Goal: Task Accomplishment & Management: Manage account settings

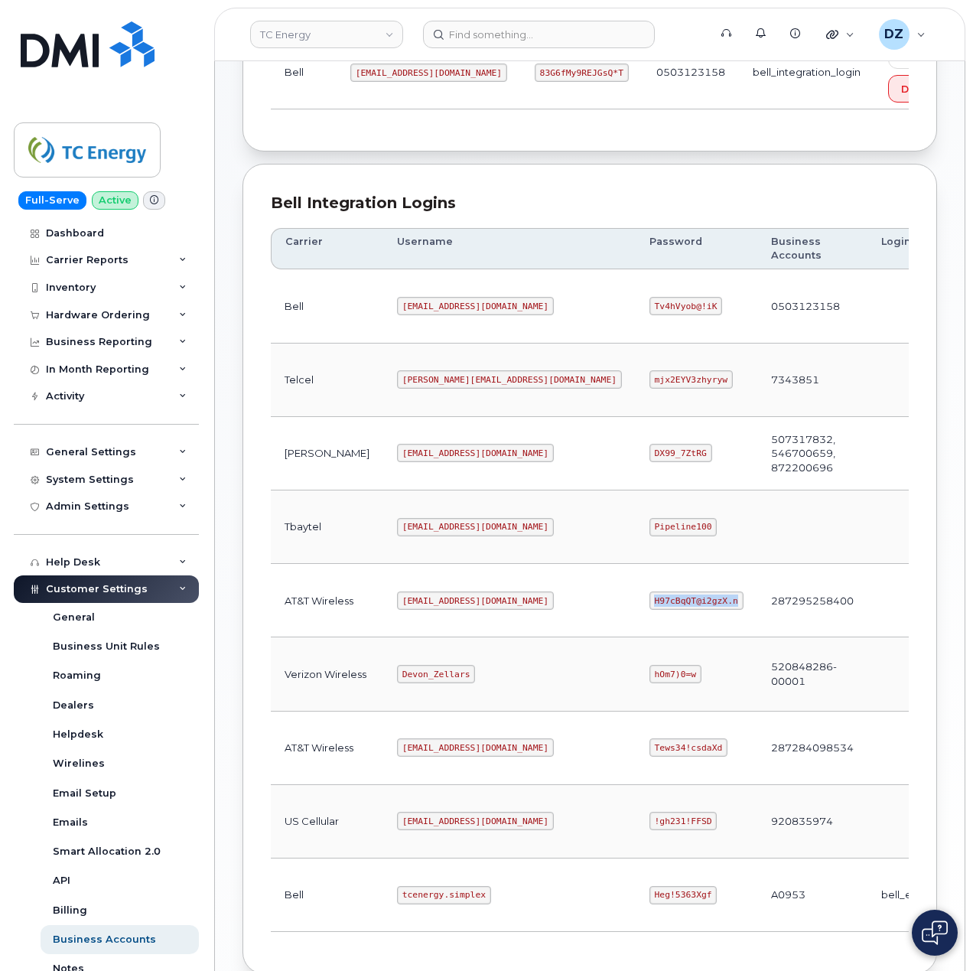
scroll to position [102, 0]
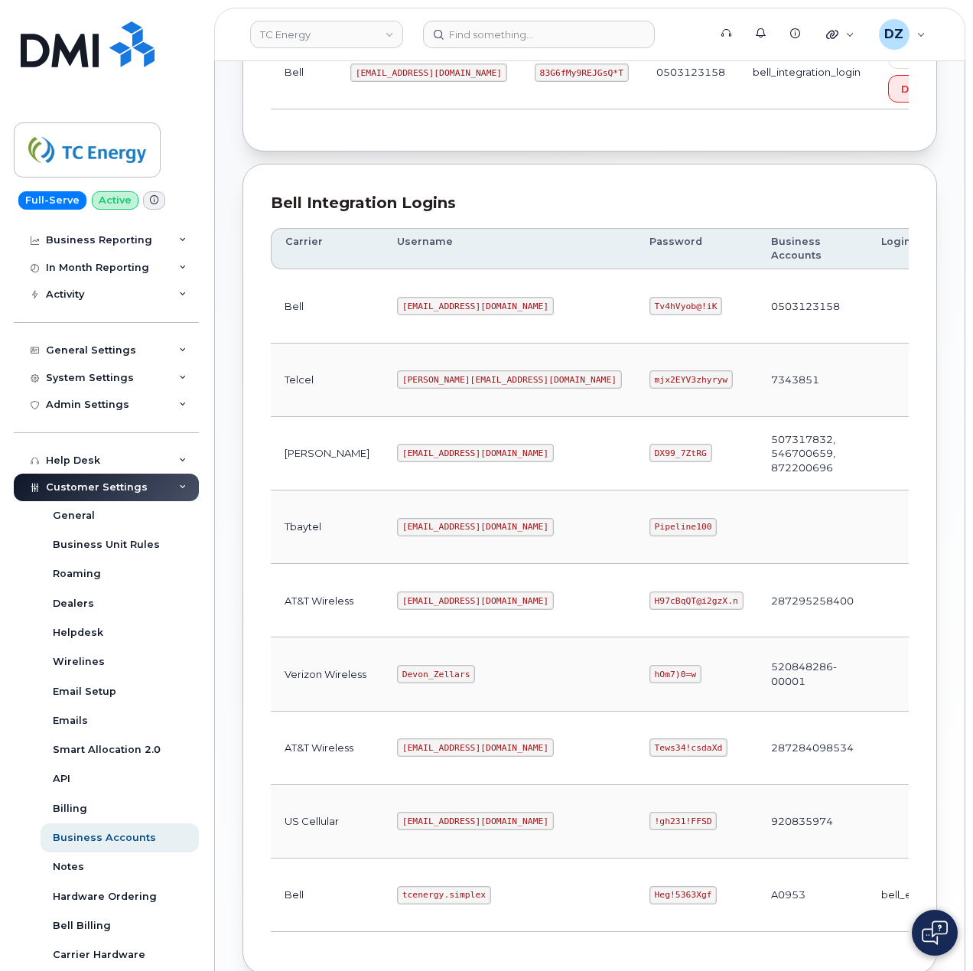
click at [649, 901] on code "Heg!5363Xgf" at bounding box center [683, 895] width 68 height 18
copy code "Heg!5363Xgf"
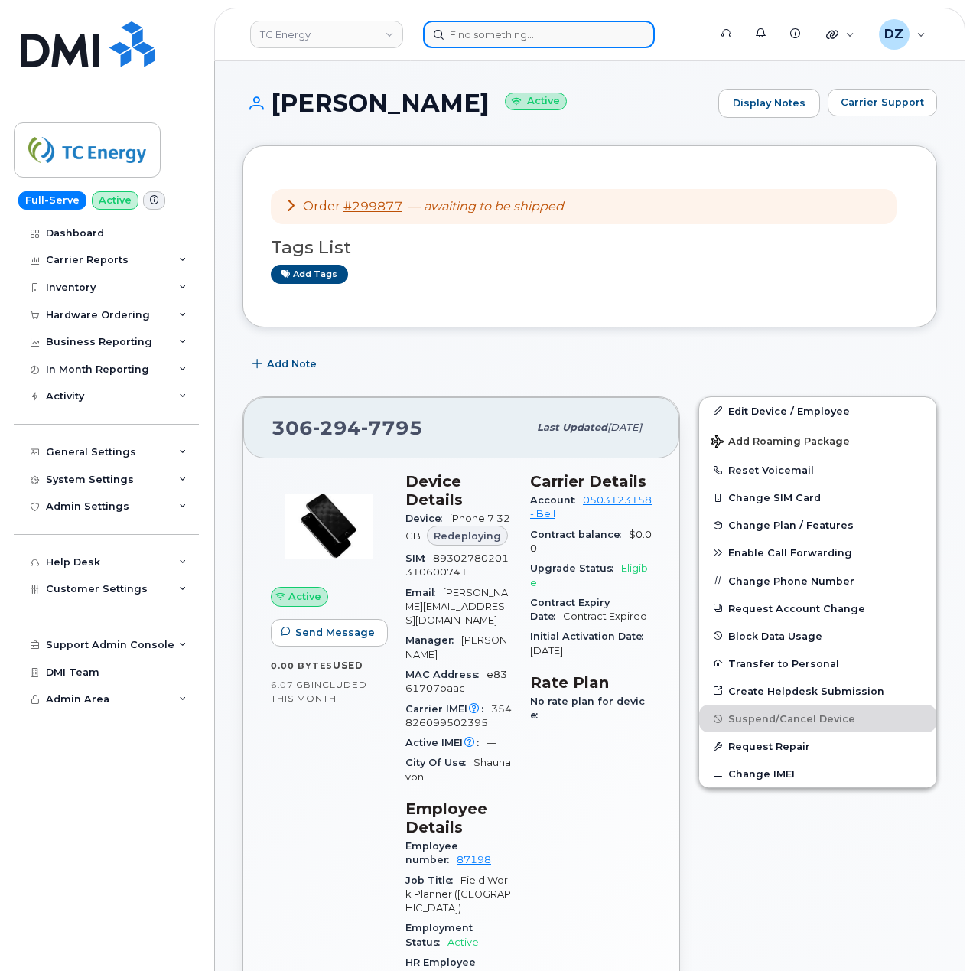
click at [564, 43] on input at bounding box center [539, 35] width 232 height 28
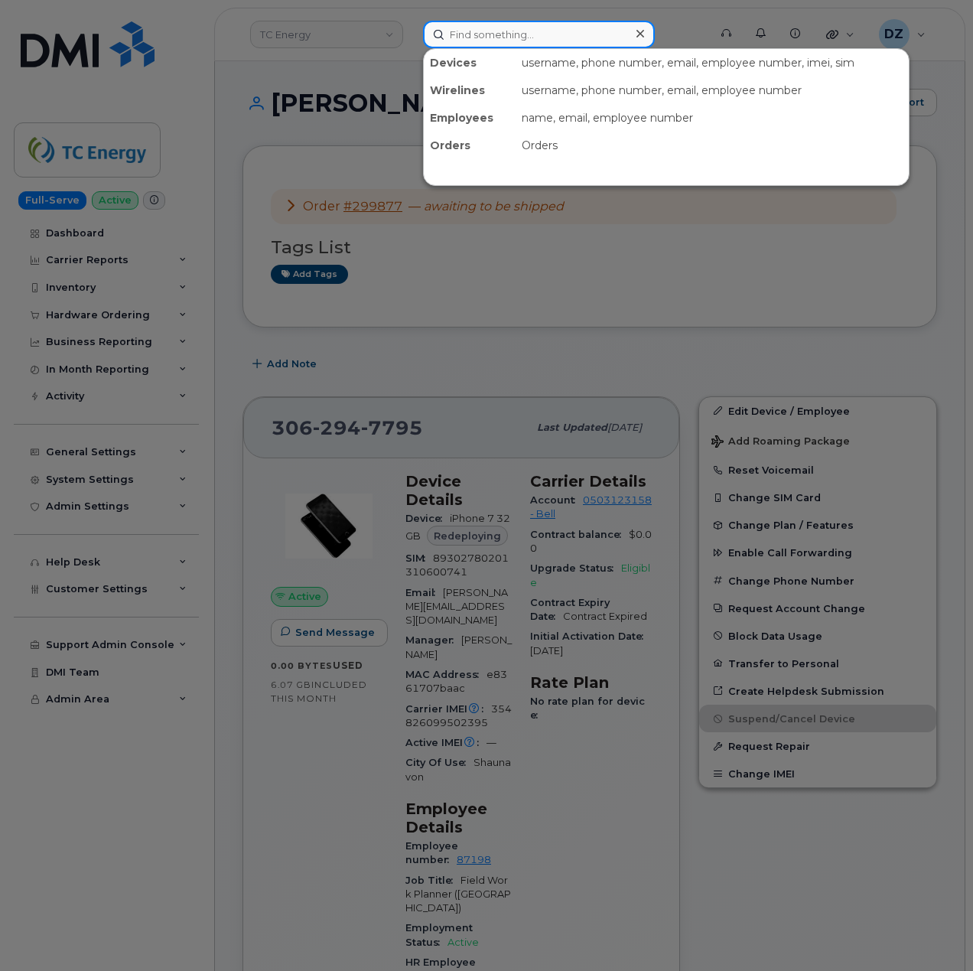
paste input "2817024549"
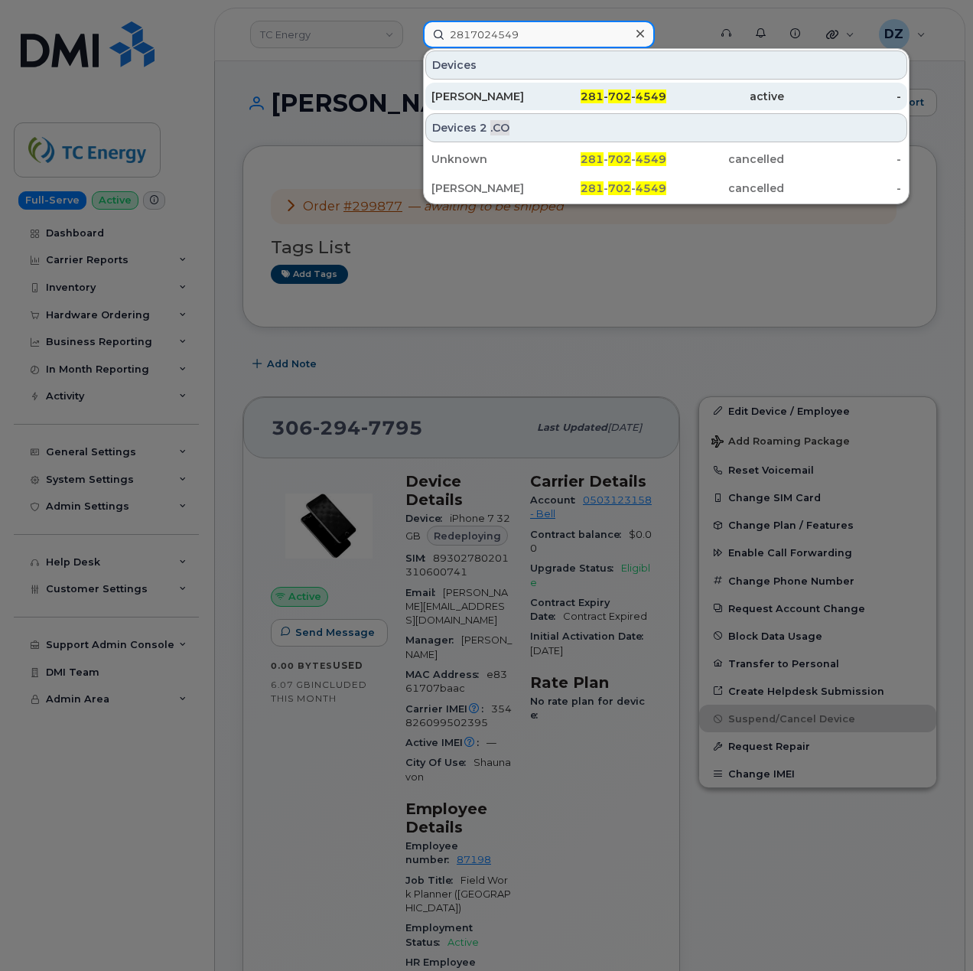
type input "2817024549"
click at [530, 101] on div "[PERSON_NAME]" at bounding box center [490, 96] width 118 height 15
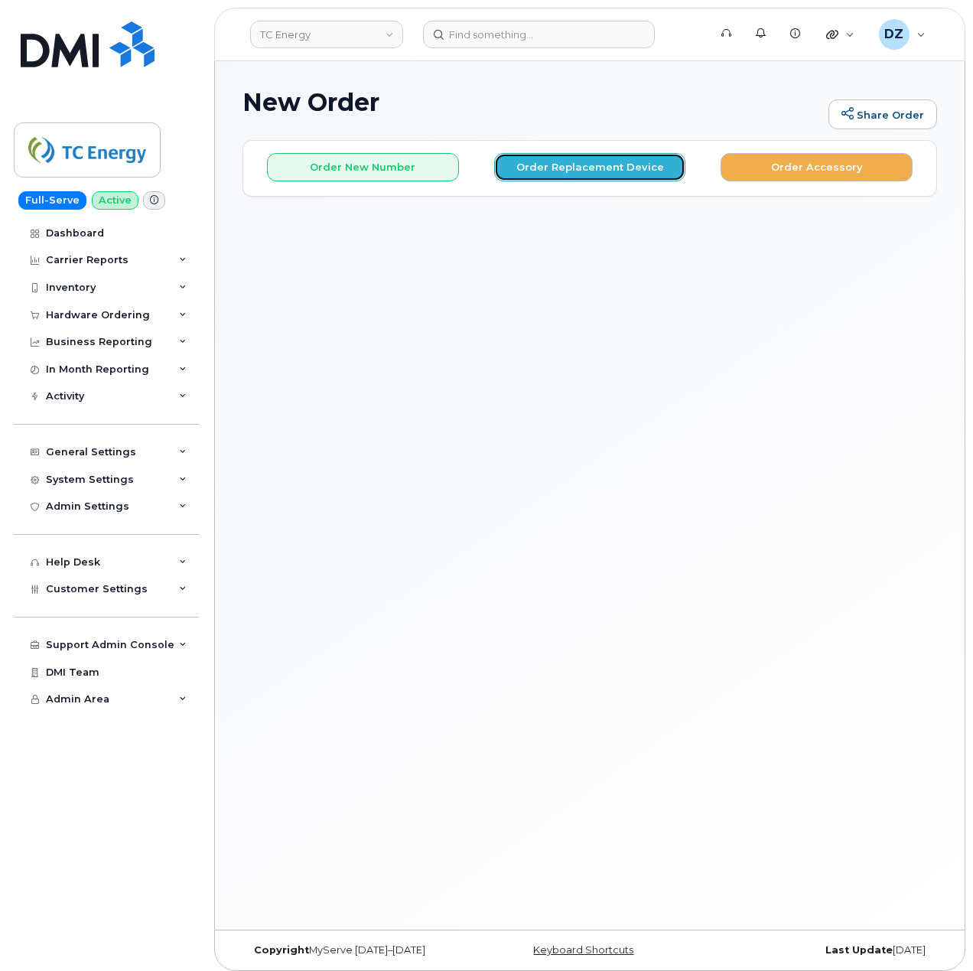
click at [566, 175] on button "Order Replacement Device" at bounding box center [590, 167] width 192 height 28
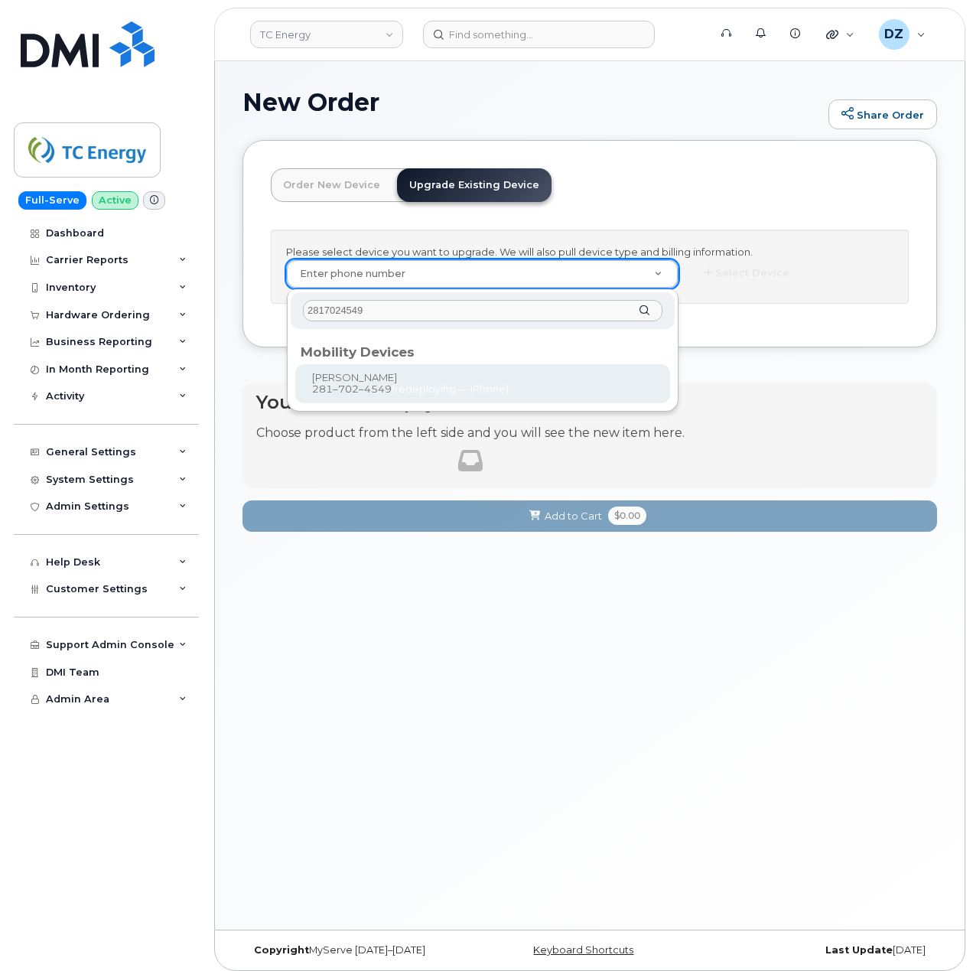
type input "2817024549"
type input "560974"
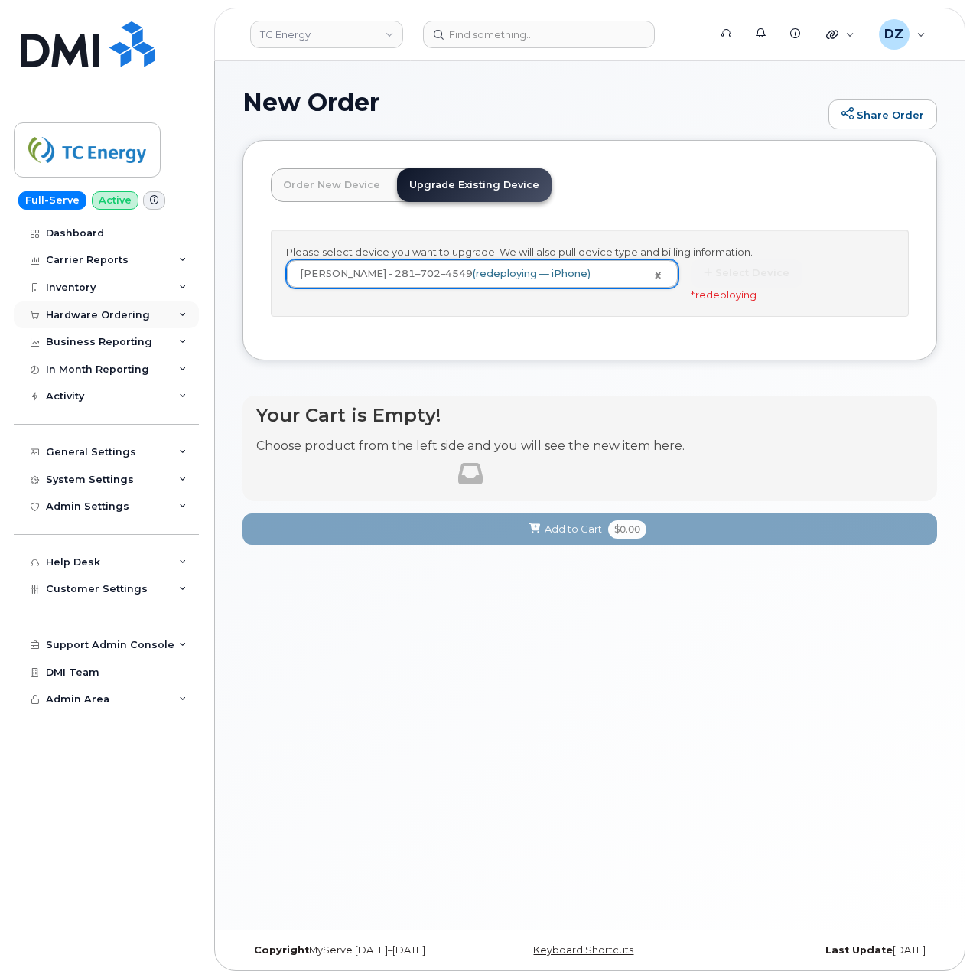
click at [110, 312] on div "Hardware Ordering" at bounding box center [98, 315] width 104 height 12
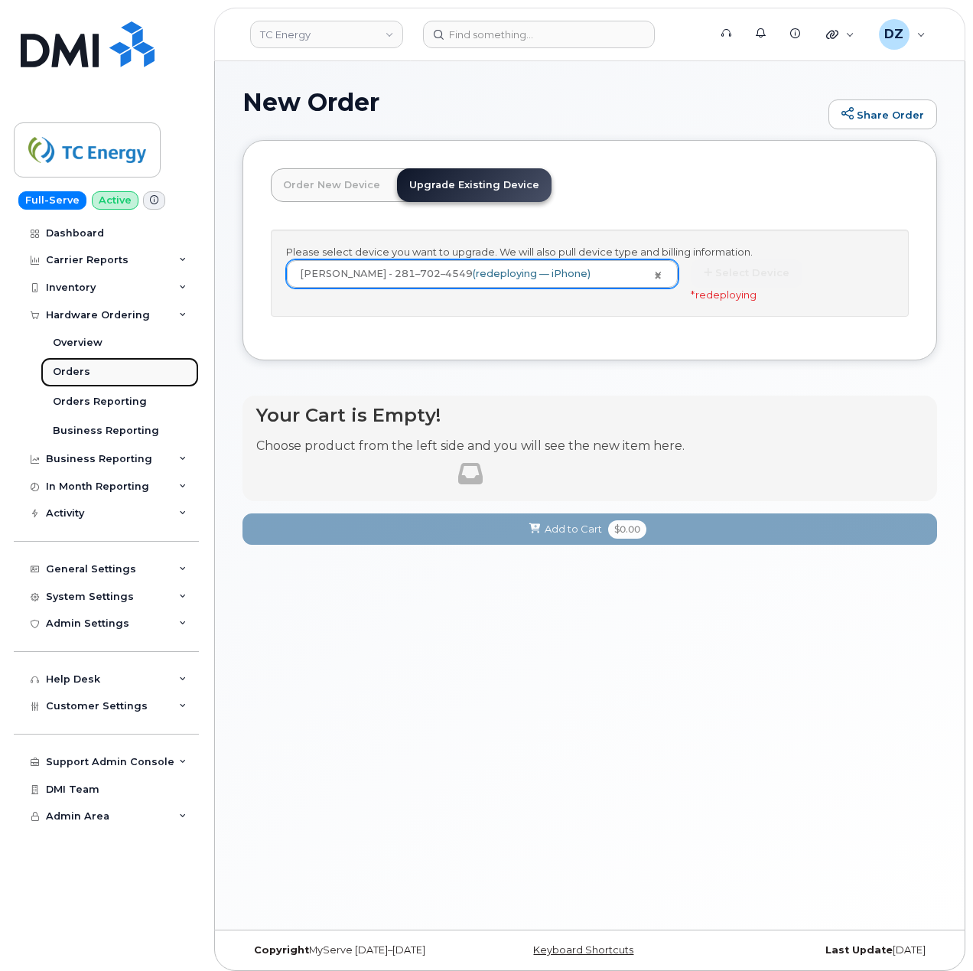
click at [95, 370] on link "Orders" at bounding box center [120, 371] width 158 height 29
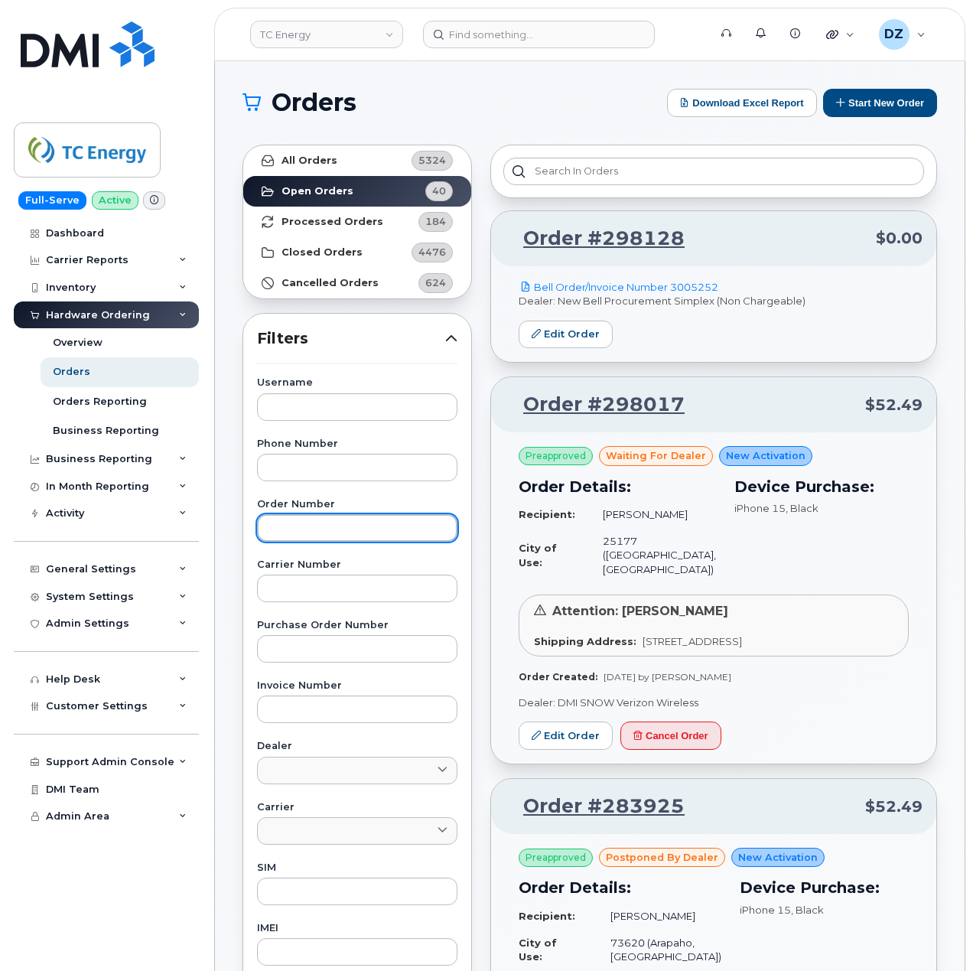
click at [324, 536] on input "text" at bounding box center [357, 528] width 200 height 28
paste input "300157"
type input "300157"
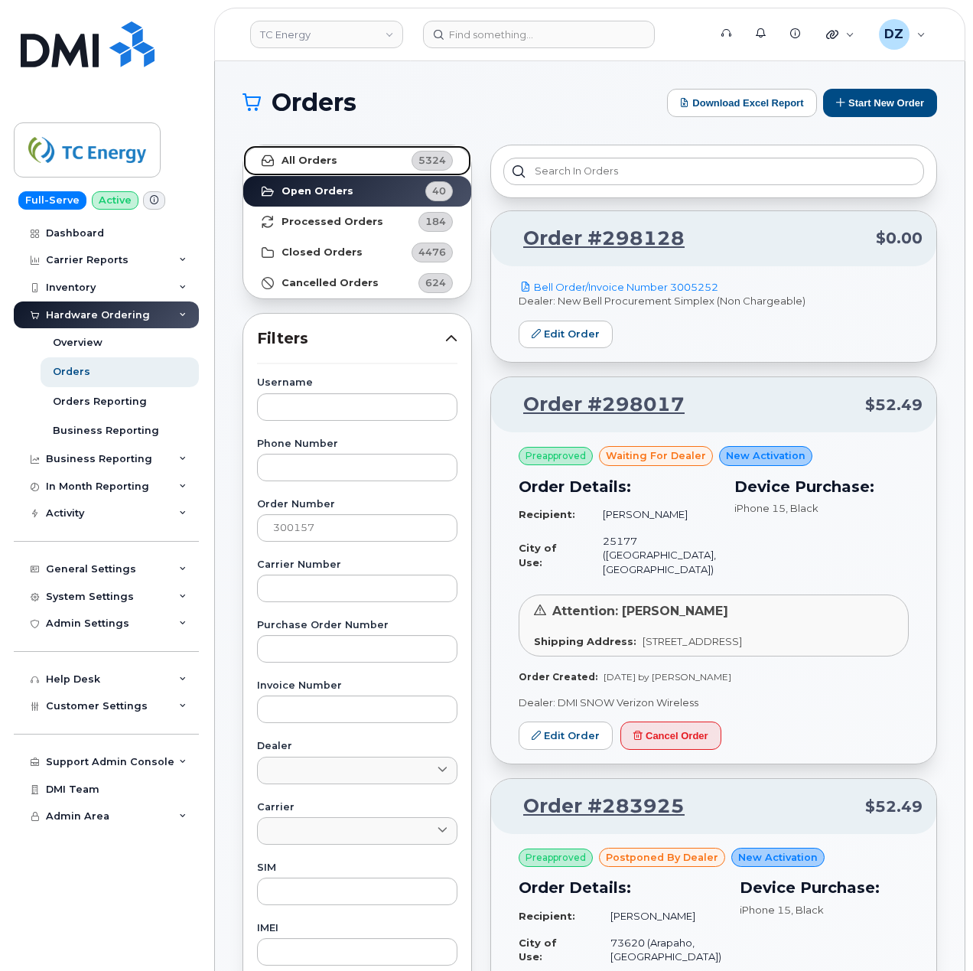
click at [350, 163] on link "All Orders 5324" at bounding box center [357, 160] width 228 height 31
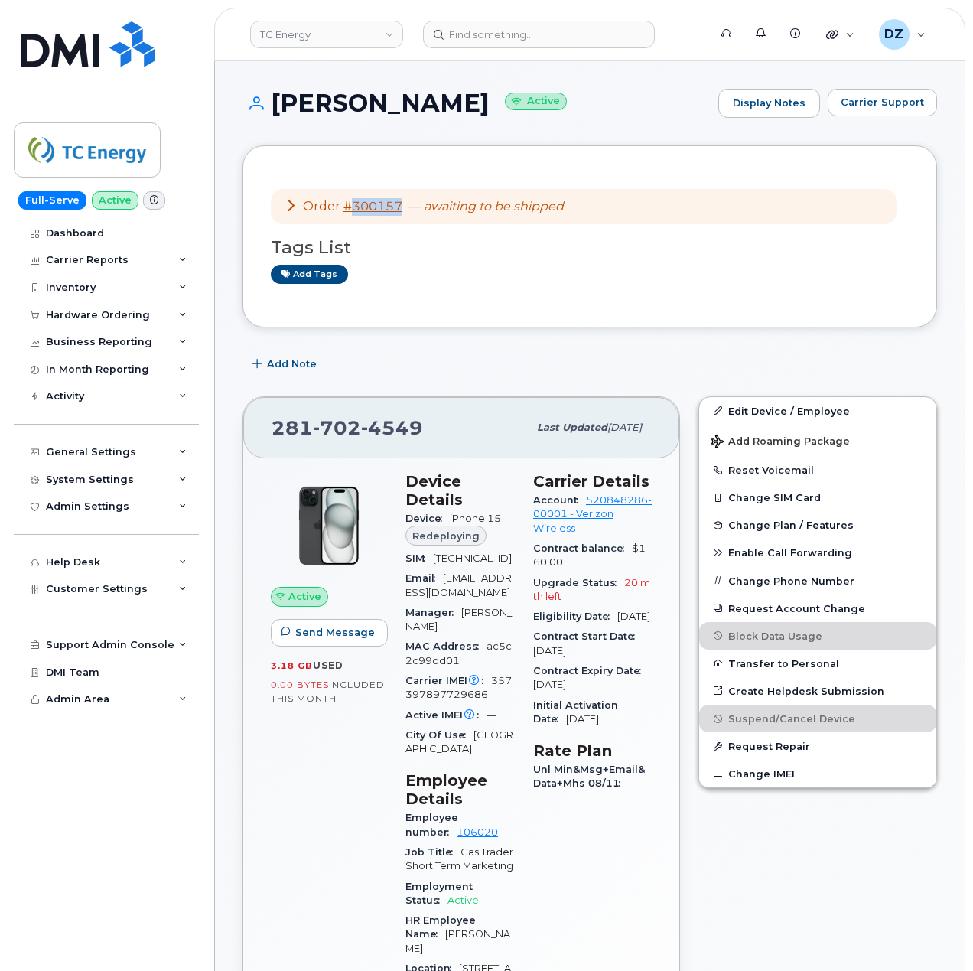
drag, startPoint x: 402, startPoint y: 211, endPoint x: 352, endPoint y: 212, distance: 50.5
click at [352, 212] on div "Order #300157 — awaiting to be shipped" at bounding box center [424, 207] width 279 height 18
copy link "300157"
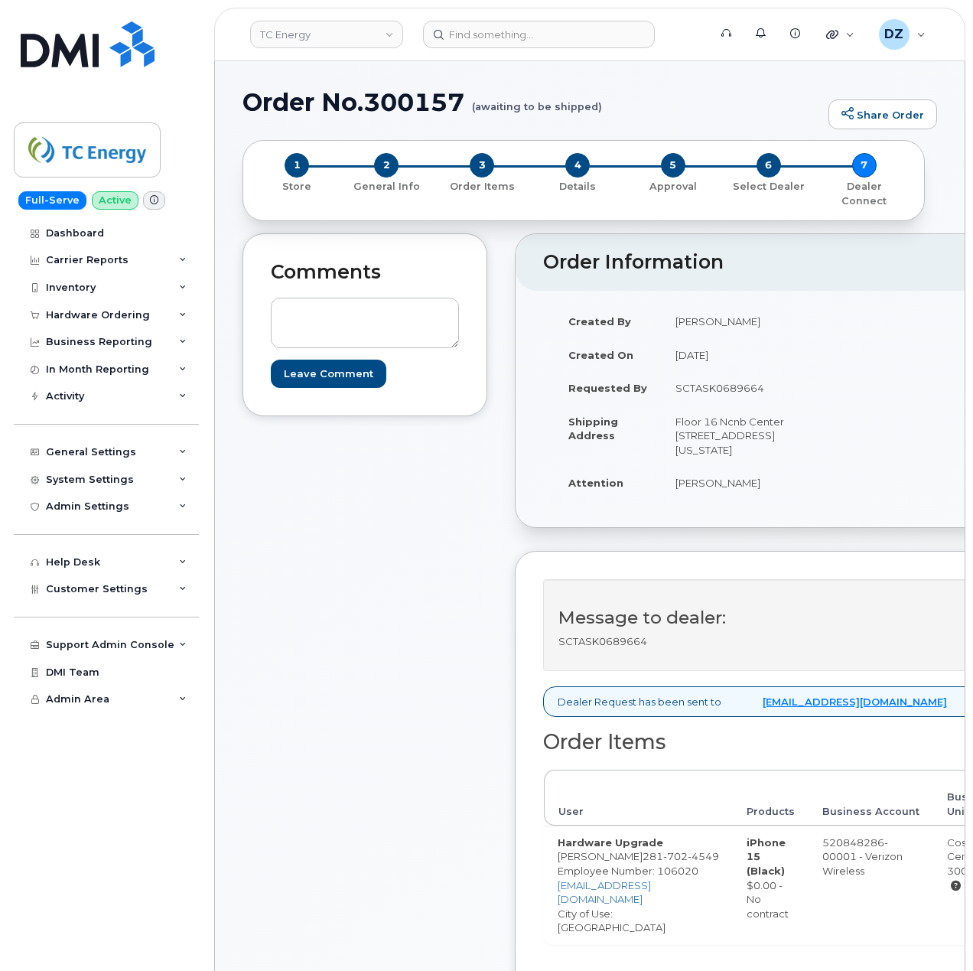
scroll to position [306, 0]
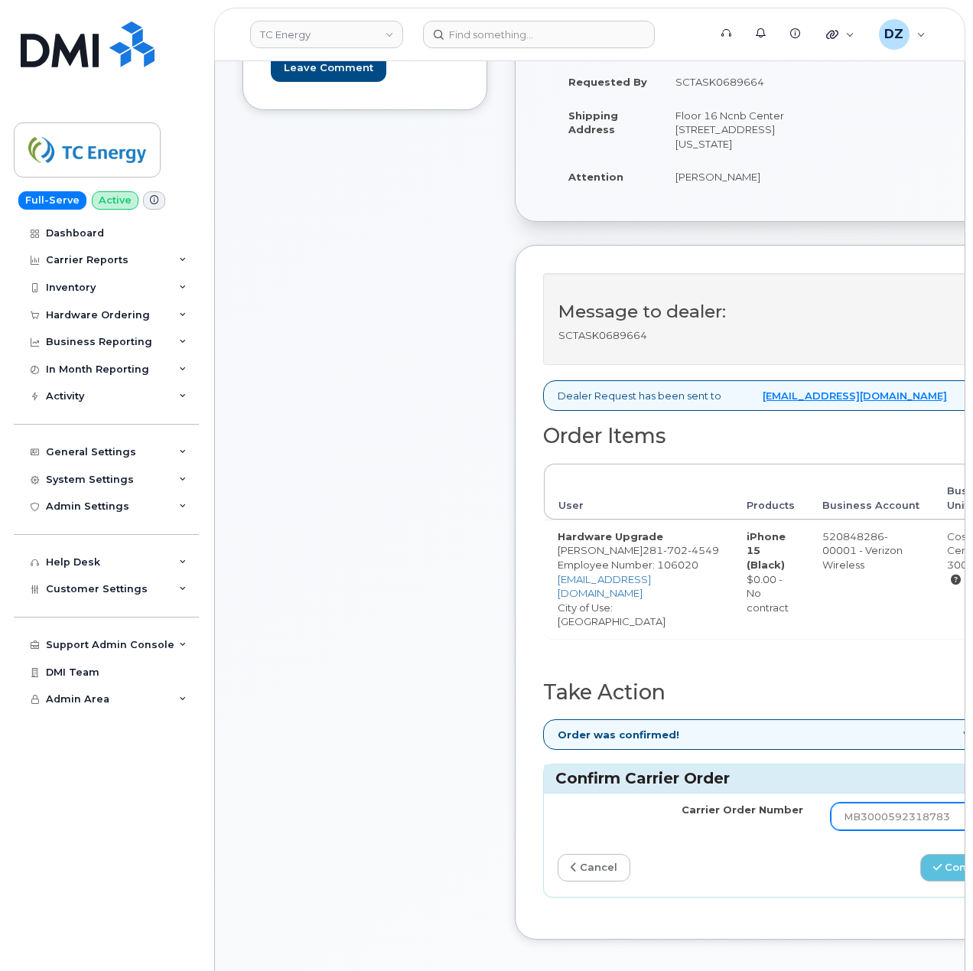
click at [899, 814] on input "MB3000592318783" at bounding box center [953, 816] width 245 height 28
paste input "3662151"
type input "MB3000593662151"
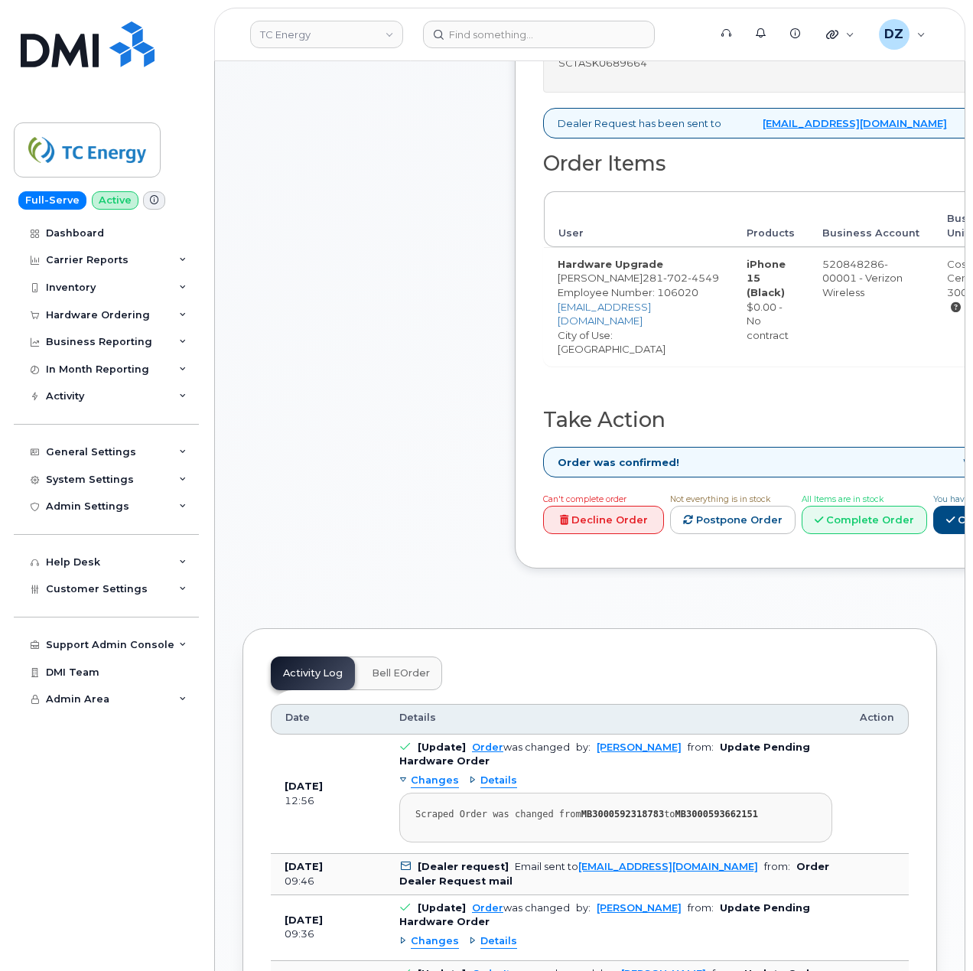
scroll to position [815, 0]
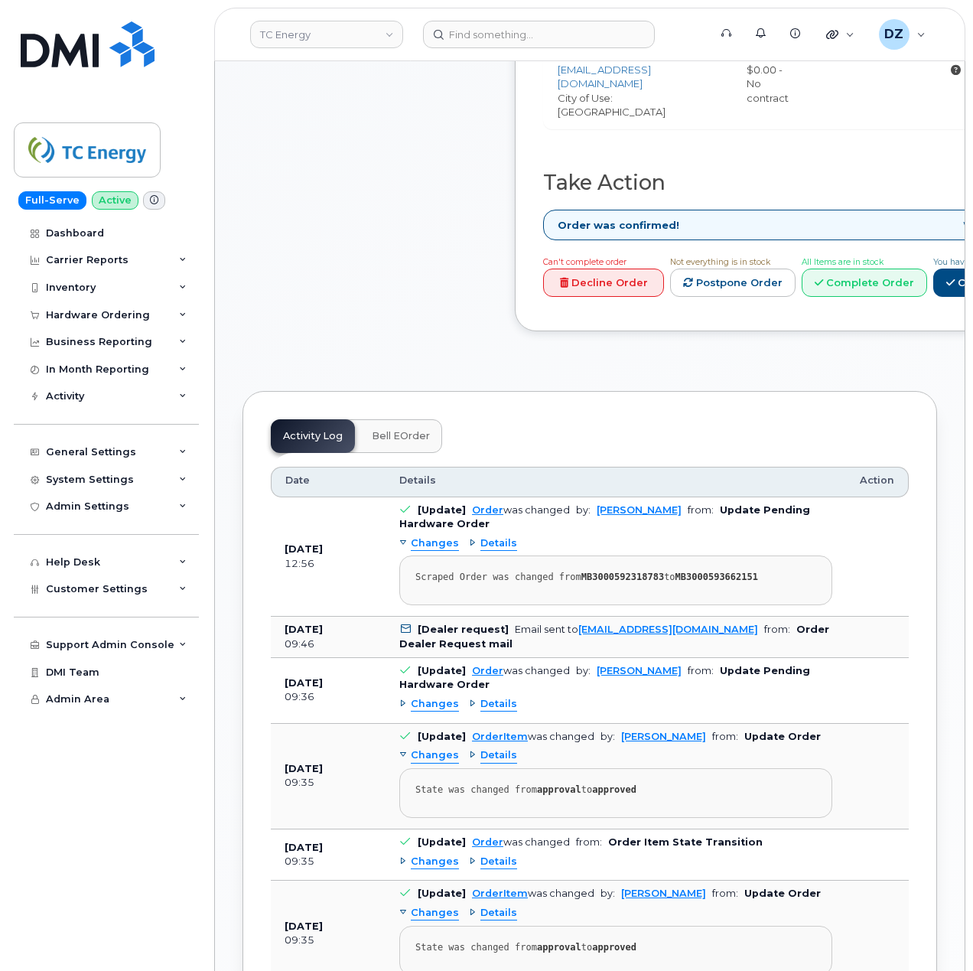
click at [610, 582] on strong "MB3000592318783" at bounding box center [622, 576] width 83 height 11
copy strong "MB3000592318783"
click at [704, 582] on strong "MB3000593662151" at bounding box center [716, 576] width 83 height 11
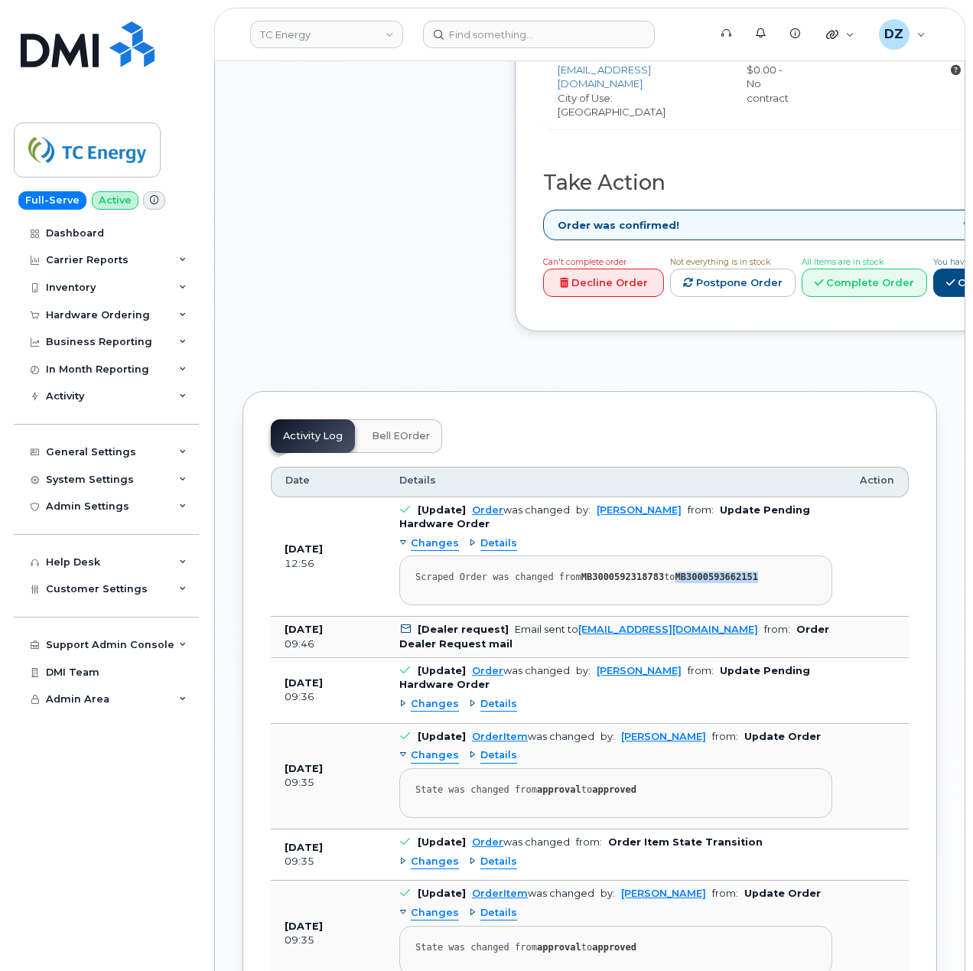
copy strong "MB3000593662151"
click at [585, 582] on strong "MB3000592318783" at bounding box center [622, 576] width 83 height 11
copy strong "MB3000592318783"
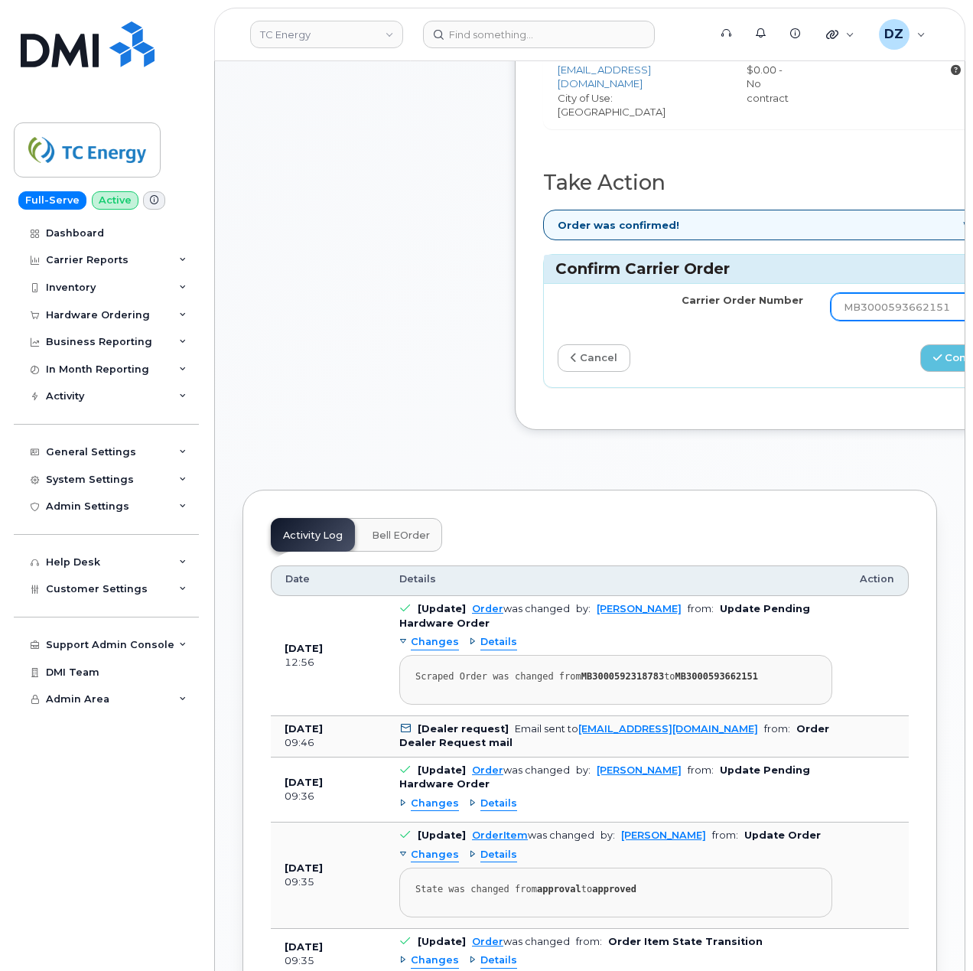
click at [887, 307] on input "MB3000593662151" at bounding box center [953, 307] width 245 height 28
paste input "2318783"
type input "MB3000592318783"
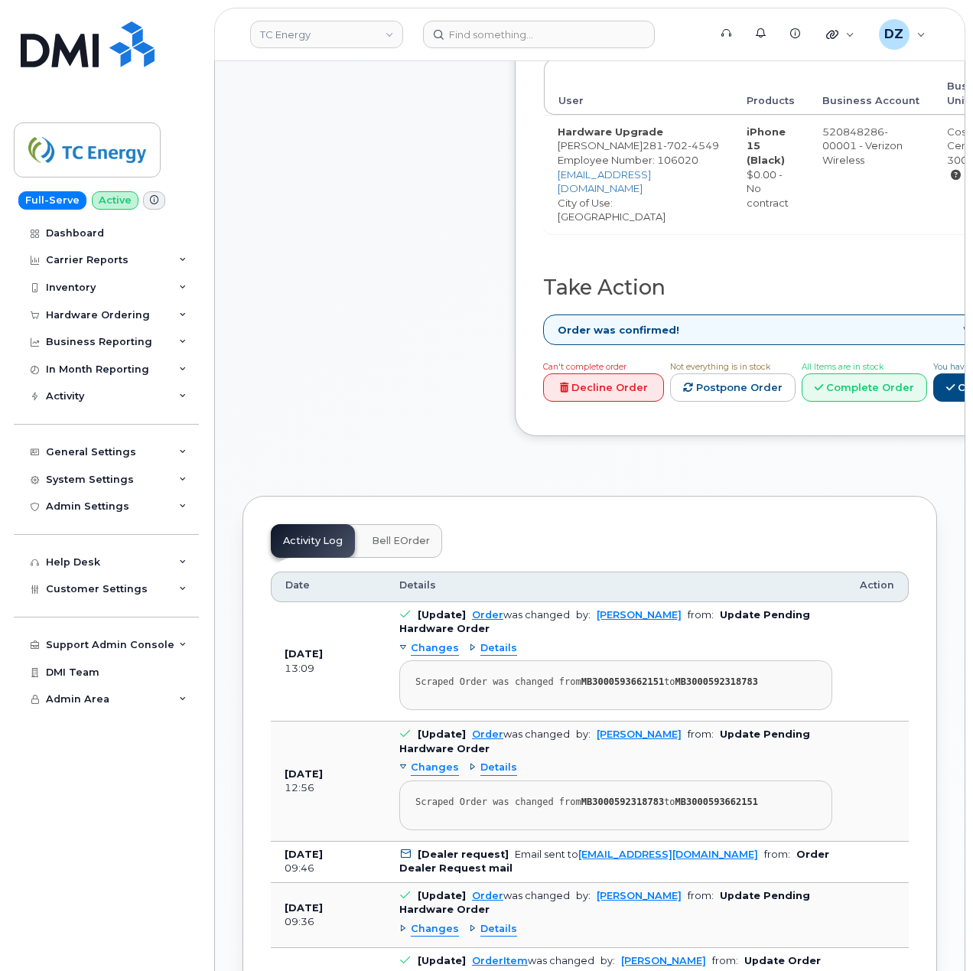
scroll to position [714, 0]
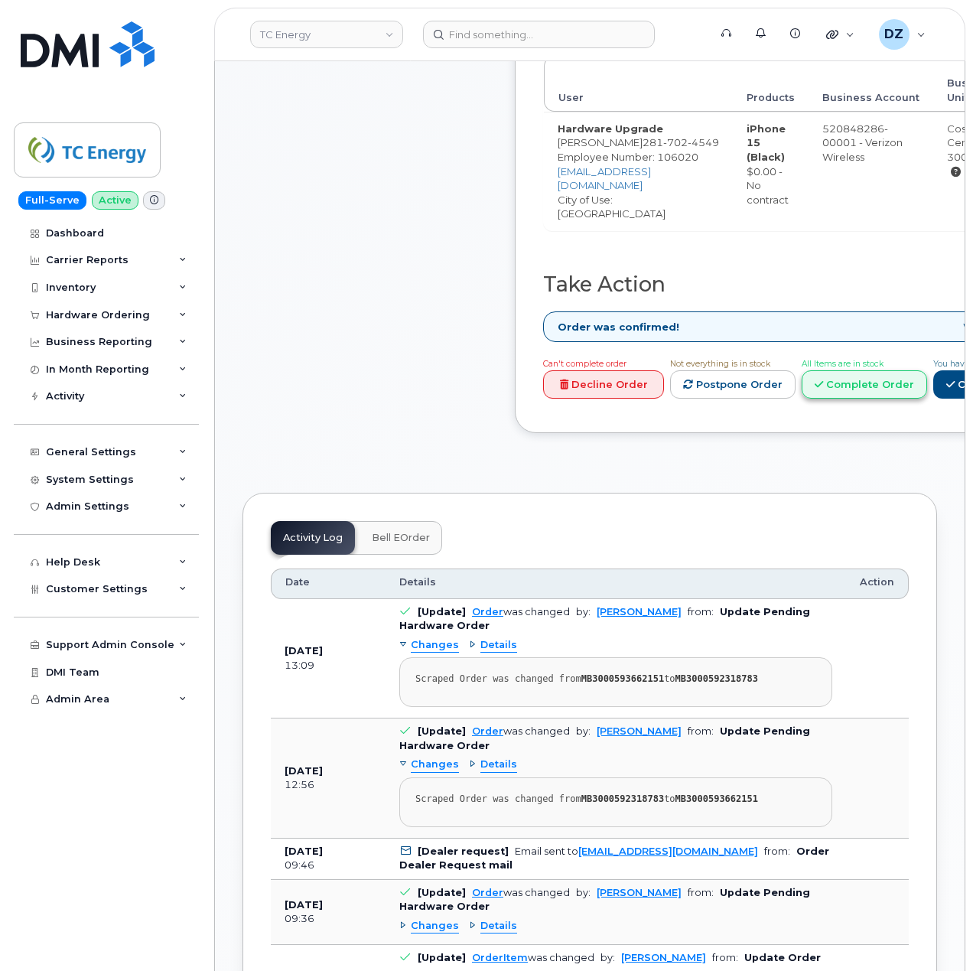
click at [927, 382] on link "Complete Order" at bounding box center [863, 384] width 125 height 28
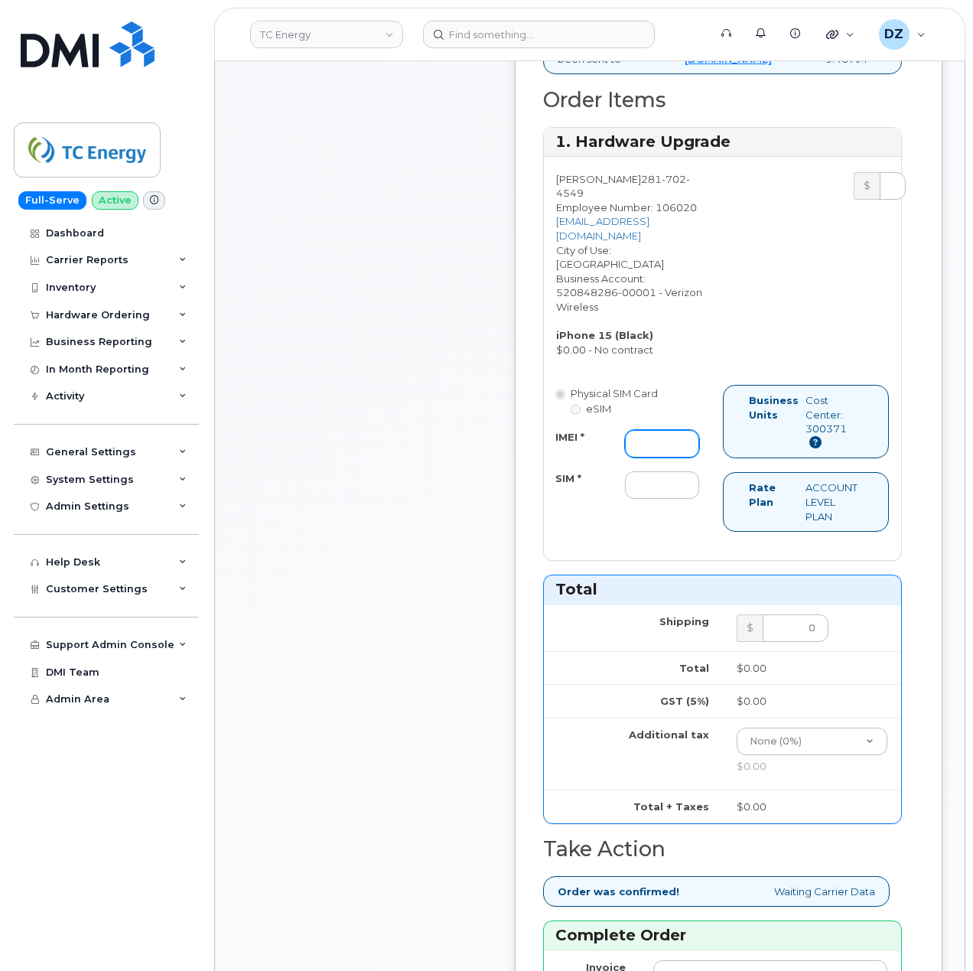
click at [664, 436] on input "IMEI *" at bounding box center [662, 444] width 74 height 28
paste input "355135959606703"
type input "355135959606703"
click at [670, 490] on input "SIM *" at bounding box center [662, 485] width 74 height 28
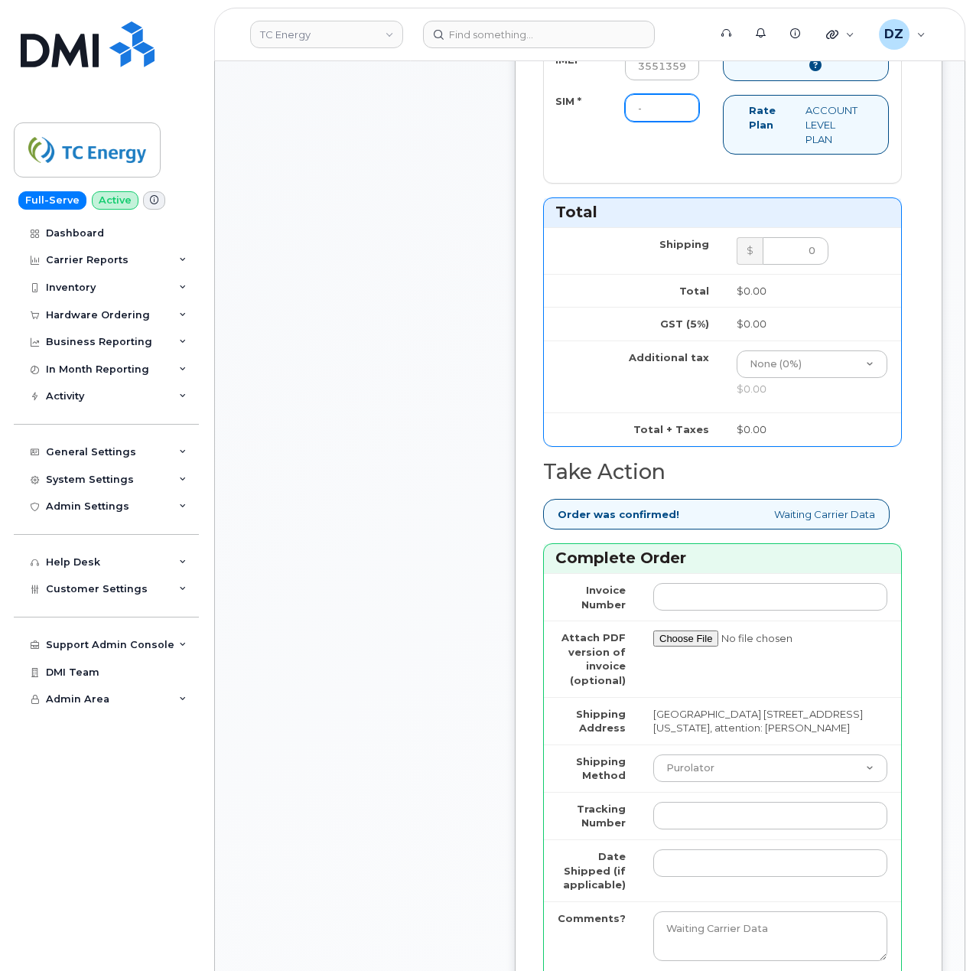
scroll to position [1427, 0]
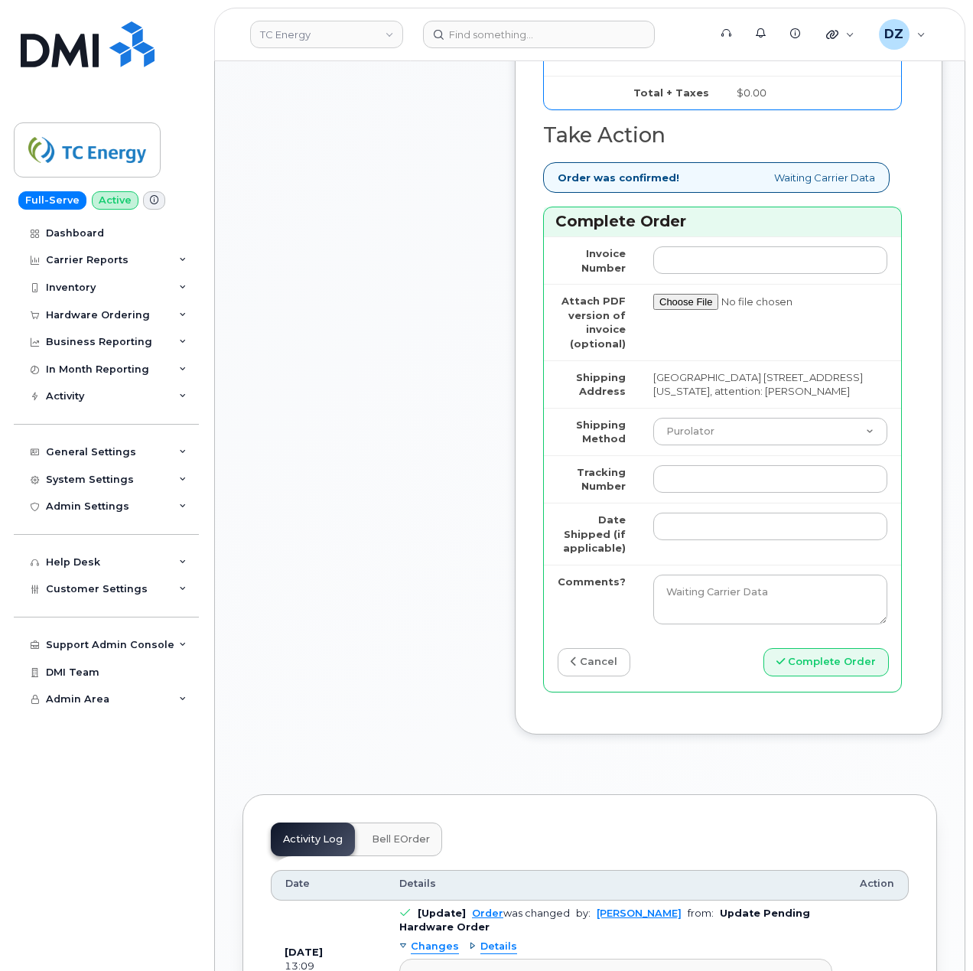
type input "-"
click at [730, 445] on select "Purolator UPS FedEx Canada Post Courier Other Drop Off Pick Up" at bounding box center [770, 432] width 234 height 28
select select "FedEx"
click at [653, 441] on select "Purolator UPS FedEx Canada Post Courier Other Drop Off Pick Up" at bounding box center [770, 432] width 234 height 28
click at [716, 493] on input "Tracking Number" at bounding box center [770, 479] width 234 height 28
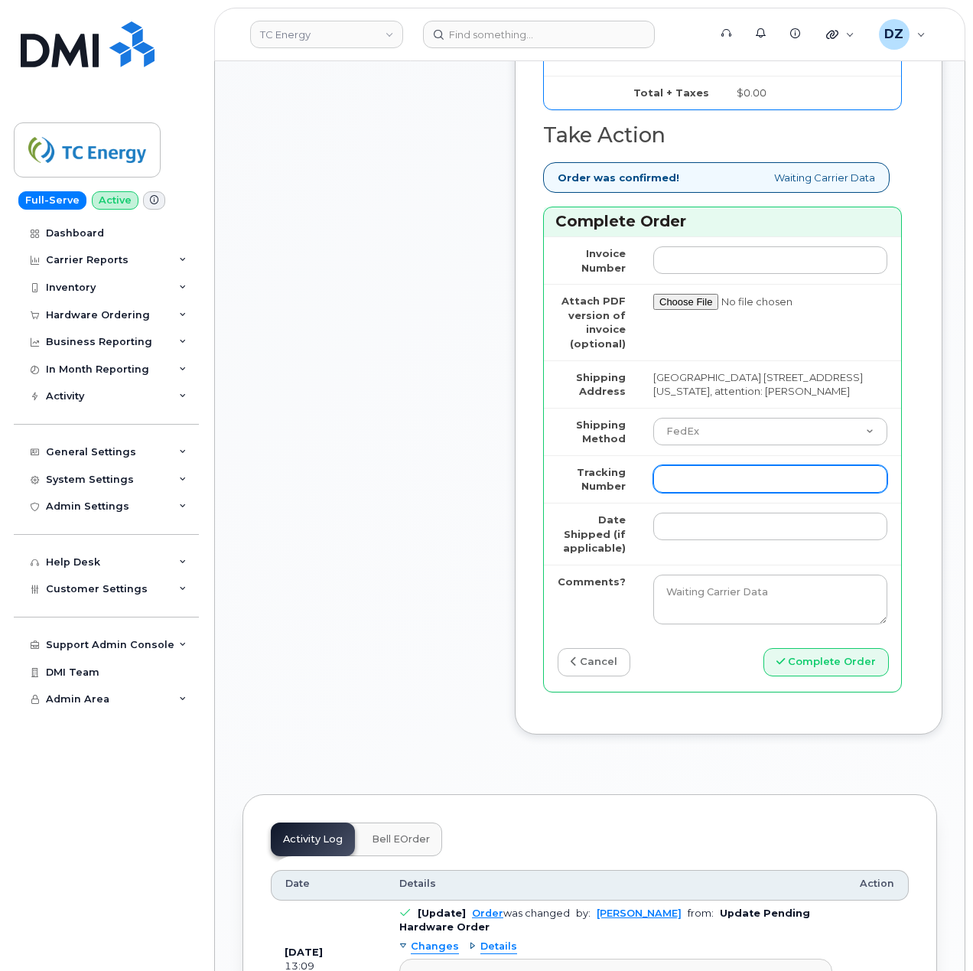
paste input "479557153986"
type input "479557153986"
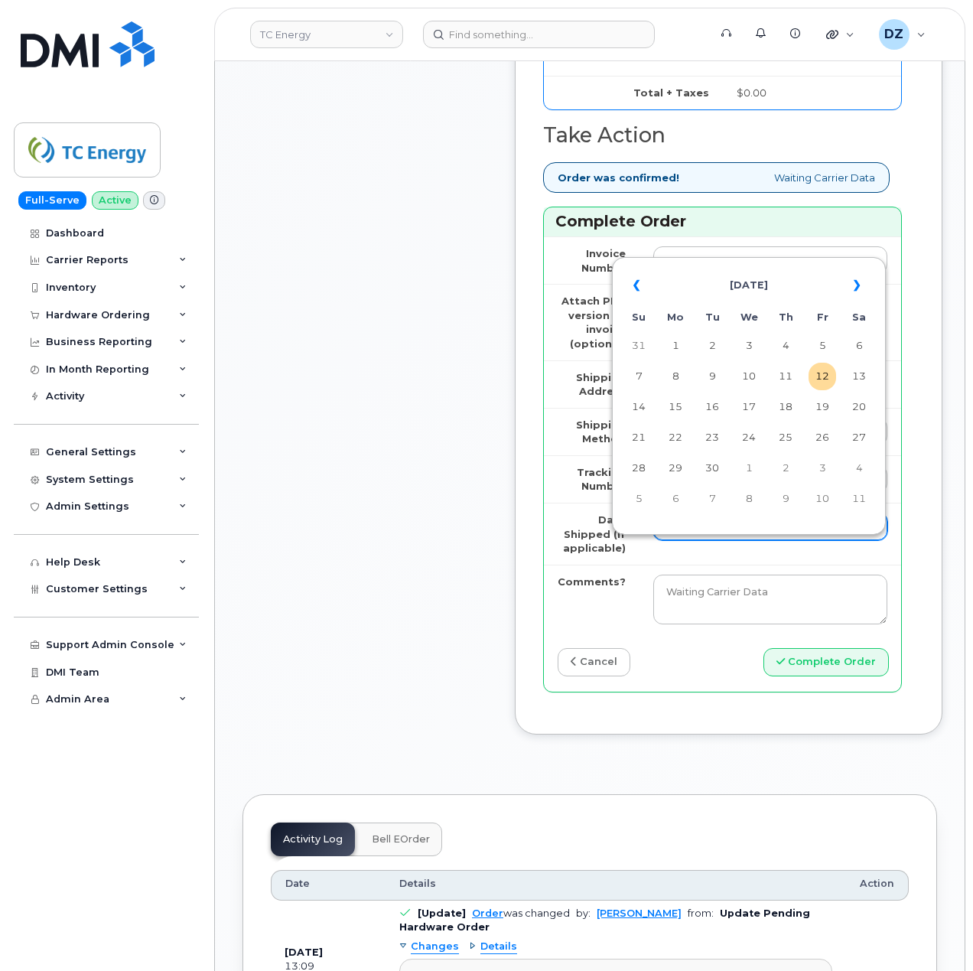
click at [675, 540] on input "Date Shipped (if applicable)" at bounding box center [770, 526] width 234 height 28
click at [686, 373] on td "8" at bounding box center [676, 377] width 28 height 28
type input "[DATE]"
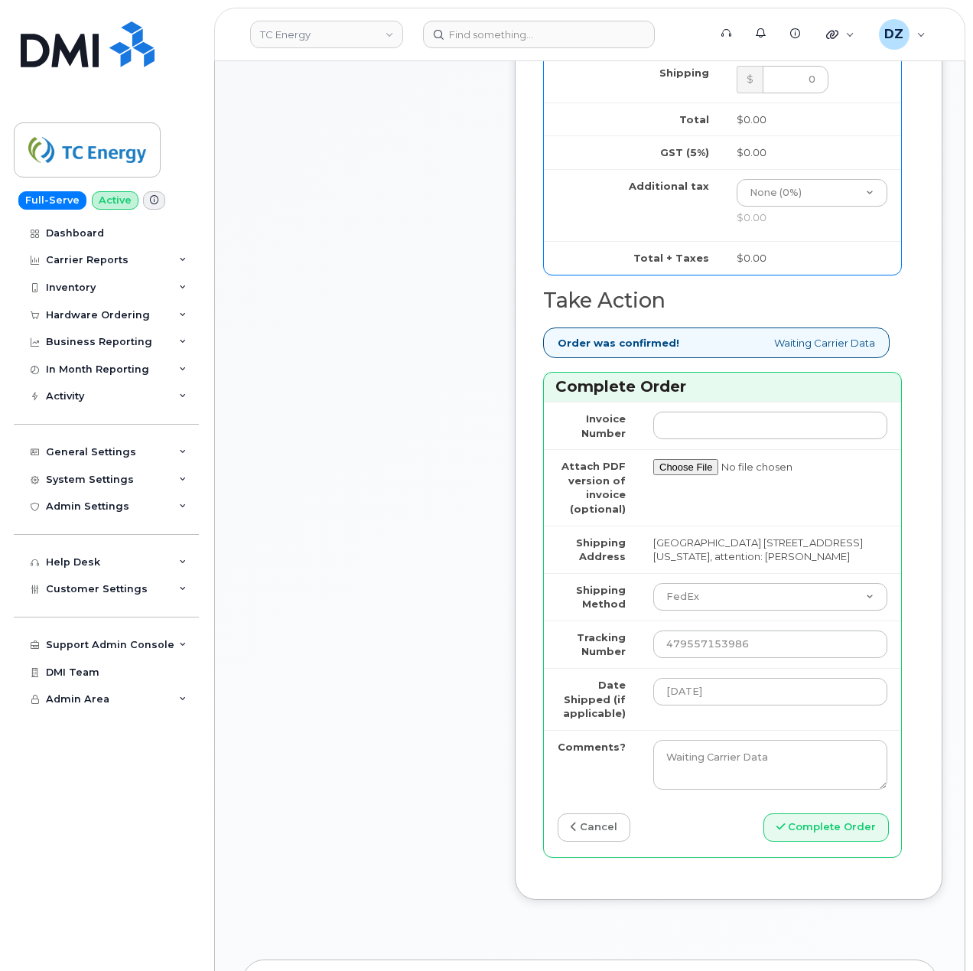
scroll to position [1530, 0]
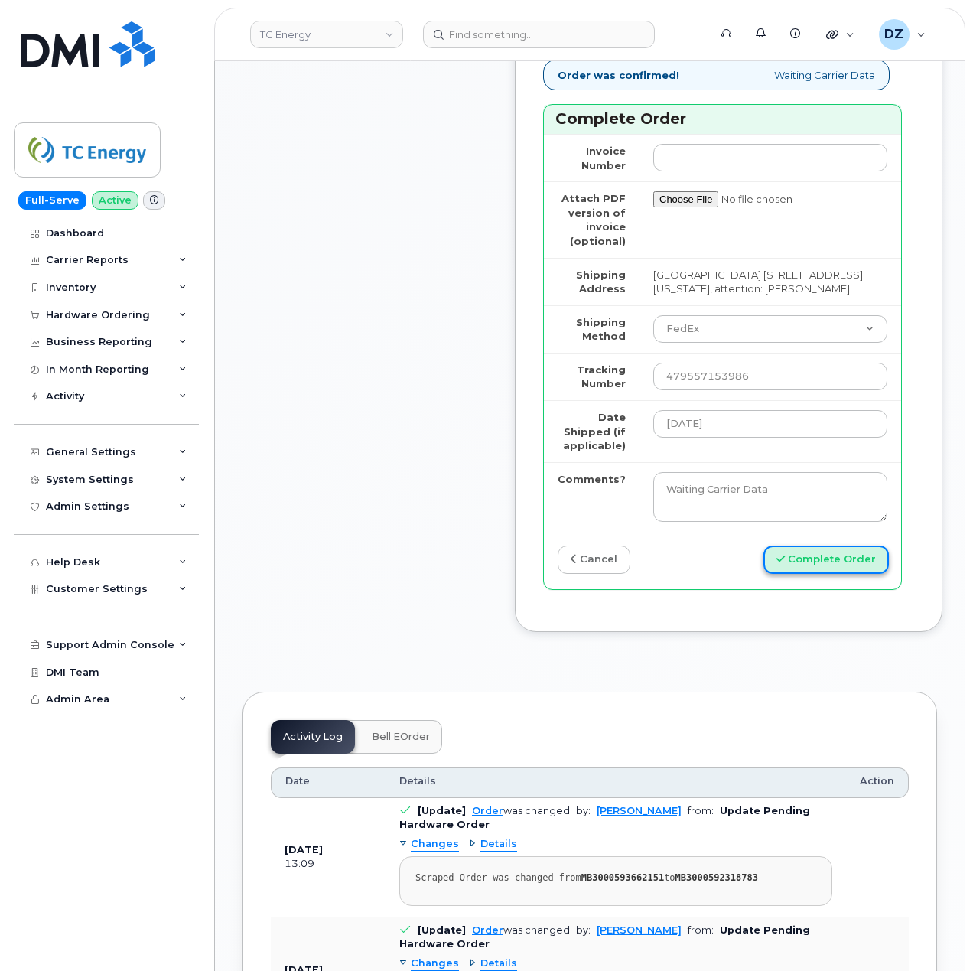
click at [844, 574] on button "Complete Order" at bounding box center [825, 559] width 125 height 28
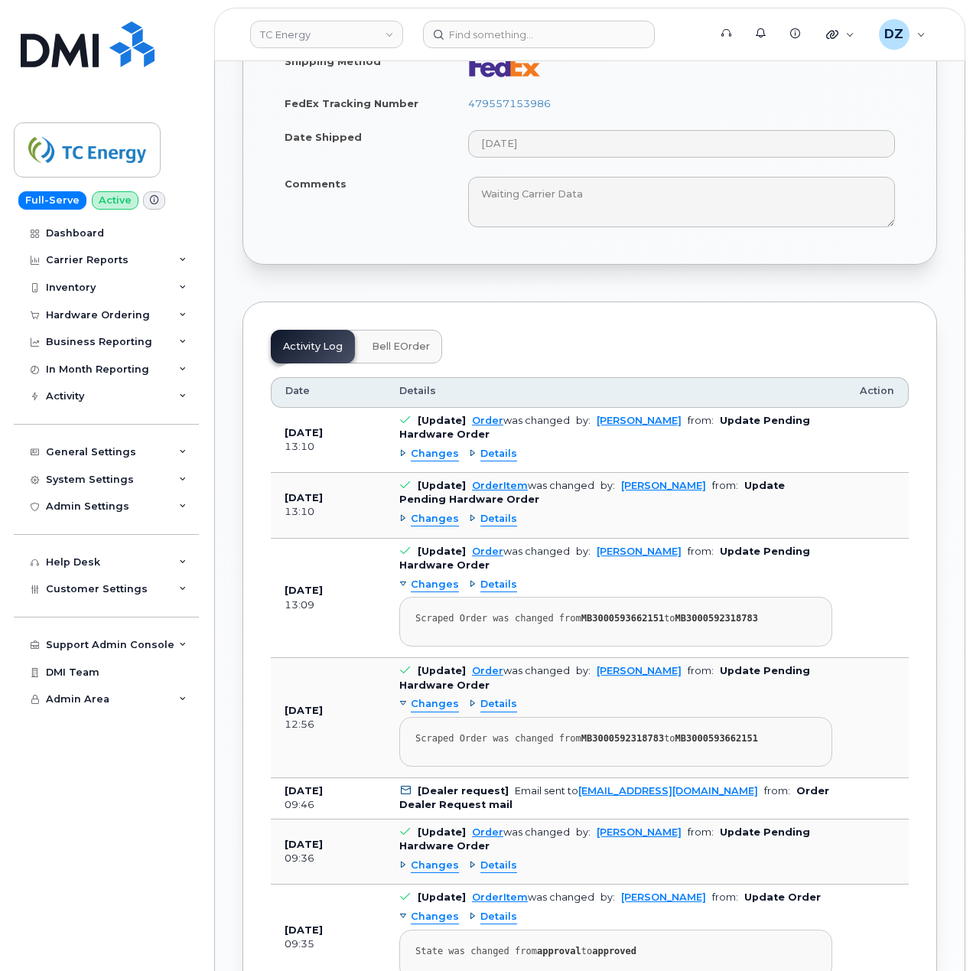
scroll to position [1530, 0]
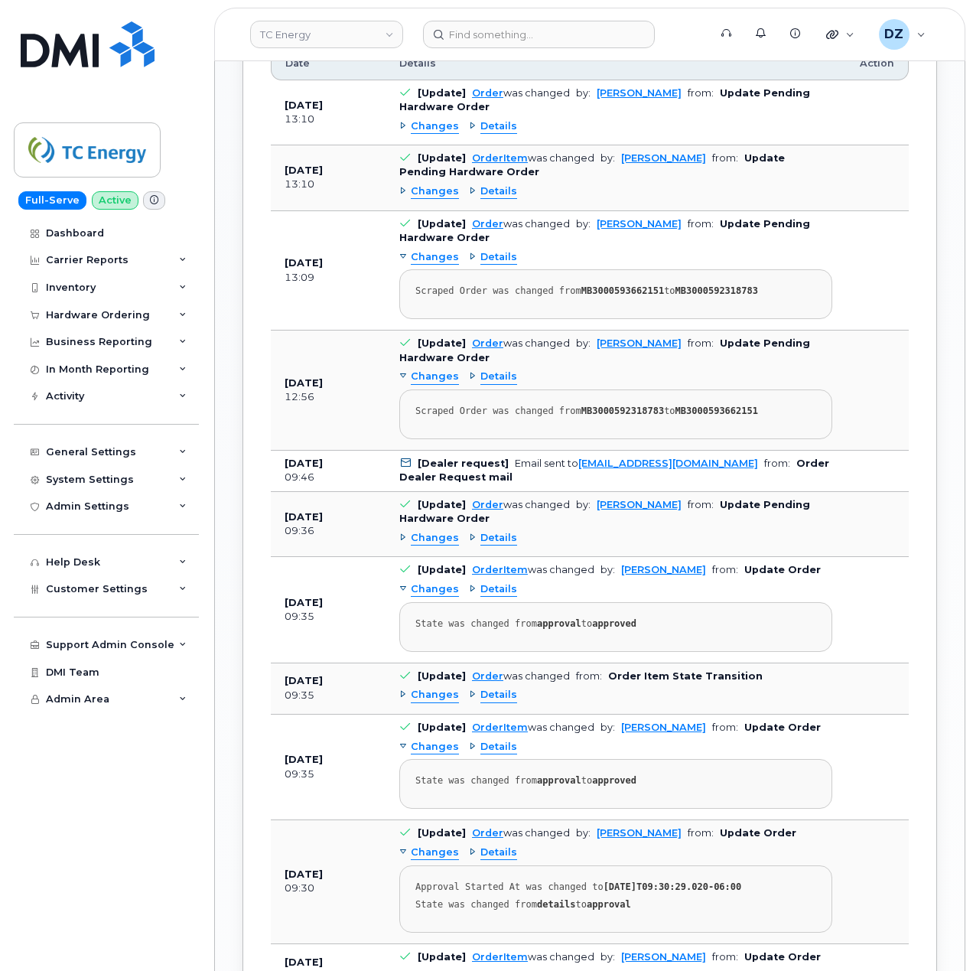
click at [711, 296] on strong "MB3000592318783" at bounding box center [716, 290] width 83 height 11
click at [707, 416] on strong "MB3000593662151" at bounding box center [716, 410] width 83 height 11
copy strong "MB3000593662151"
